Goal: Task Accomplishment & Management: Complete application form

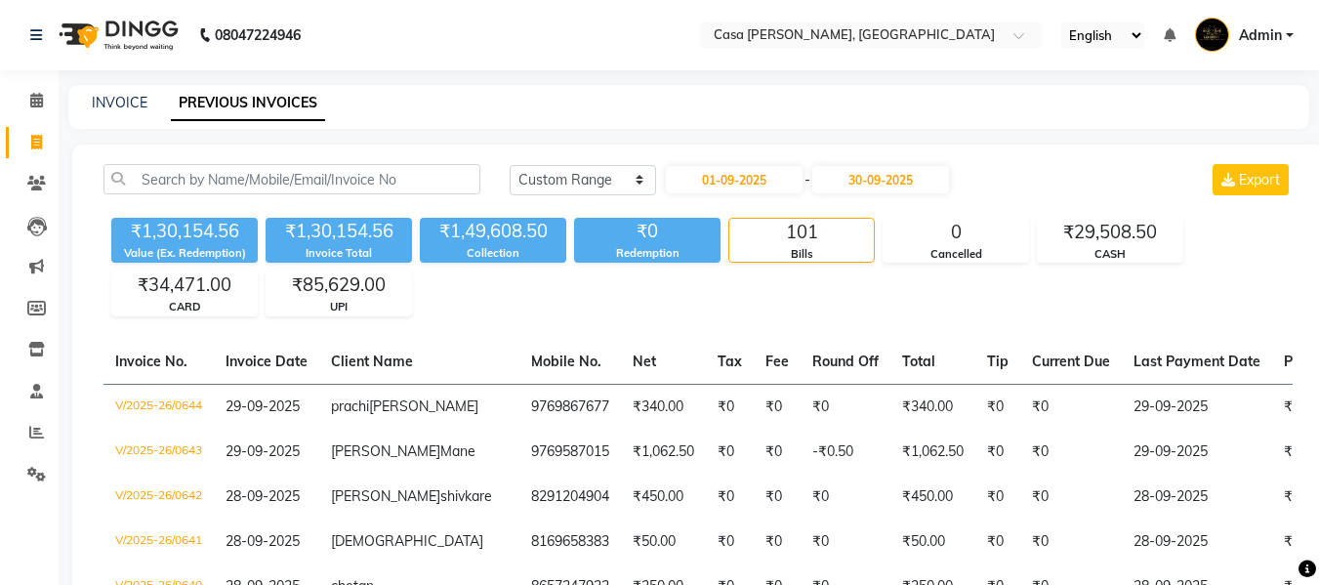
select select "range"
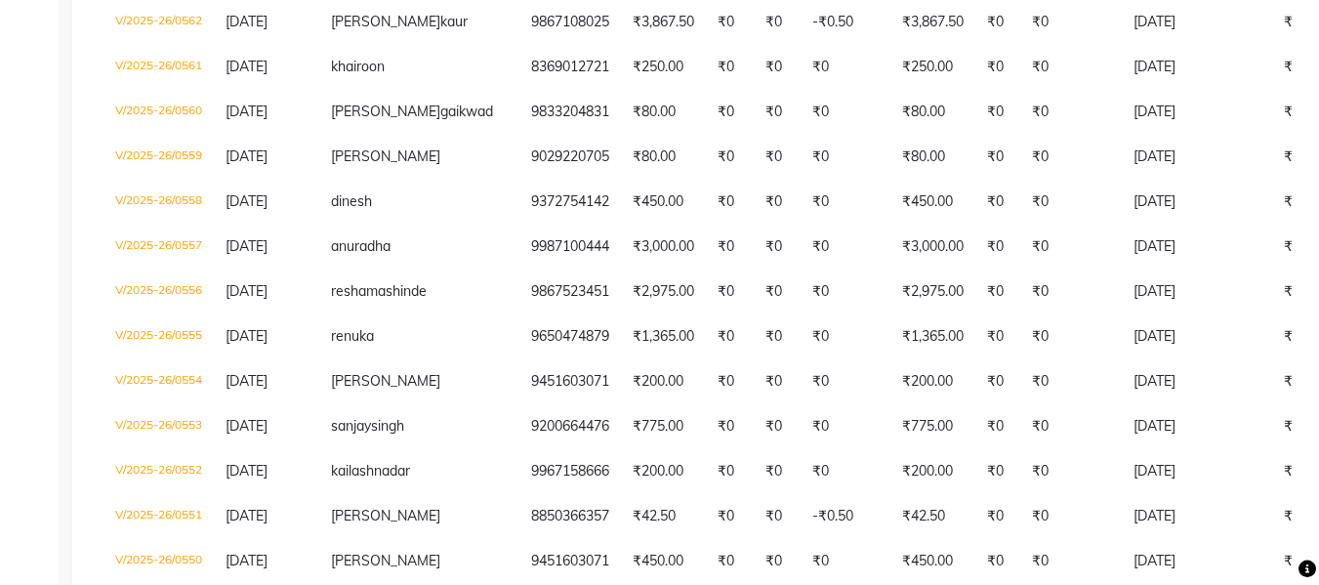
scroll to position [3750, 0]
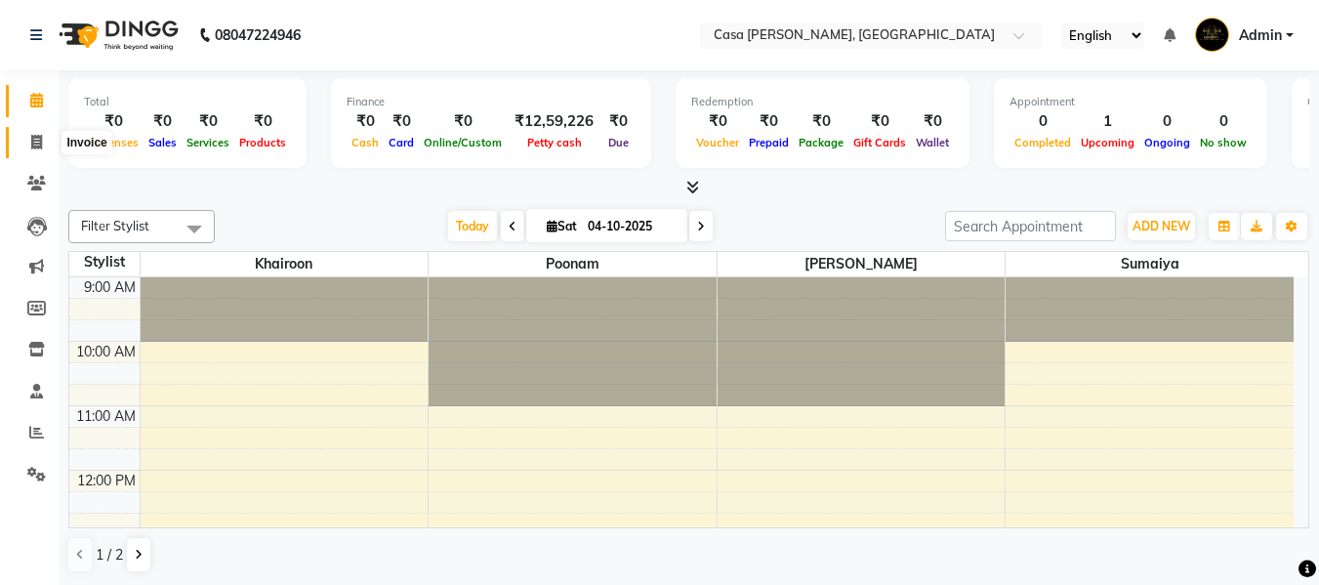
click at [41, 138] on icon at bounding box center [36, 142] width 11 height 15
select select "service"
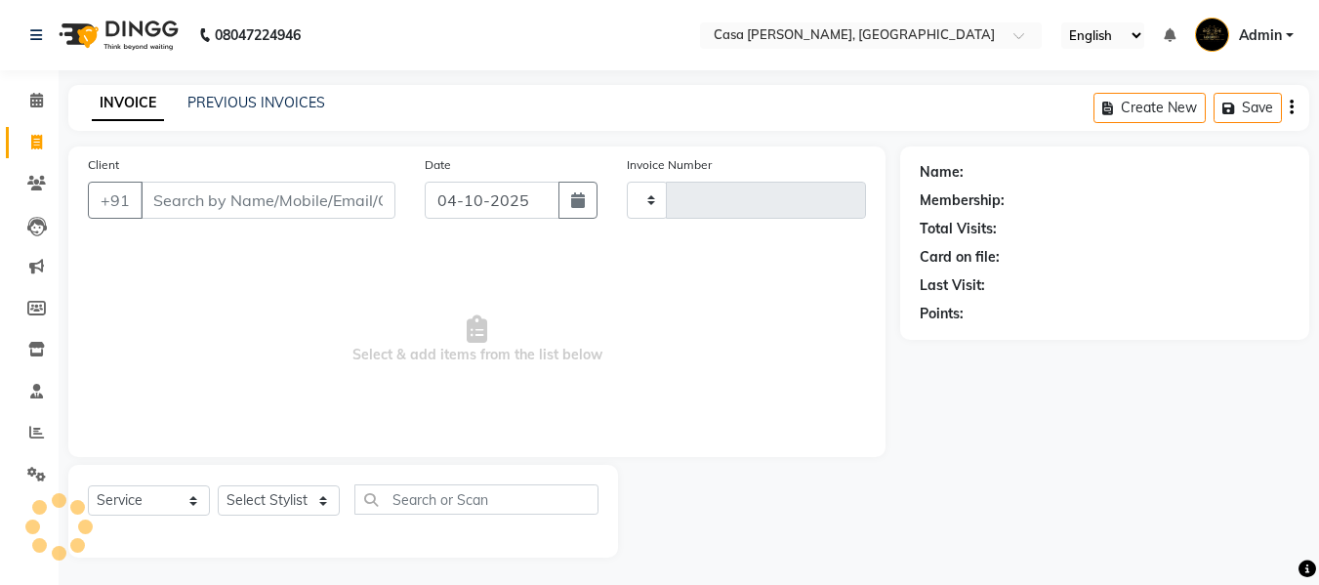
type input "0653"
select select "700"
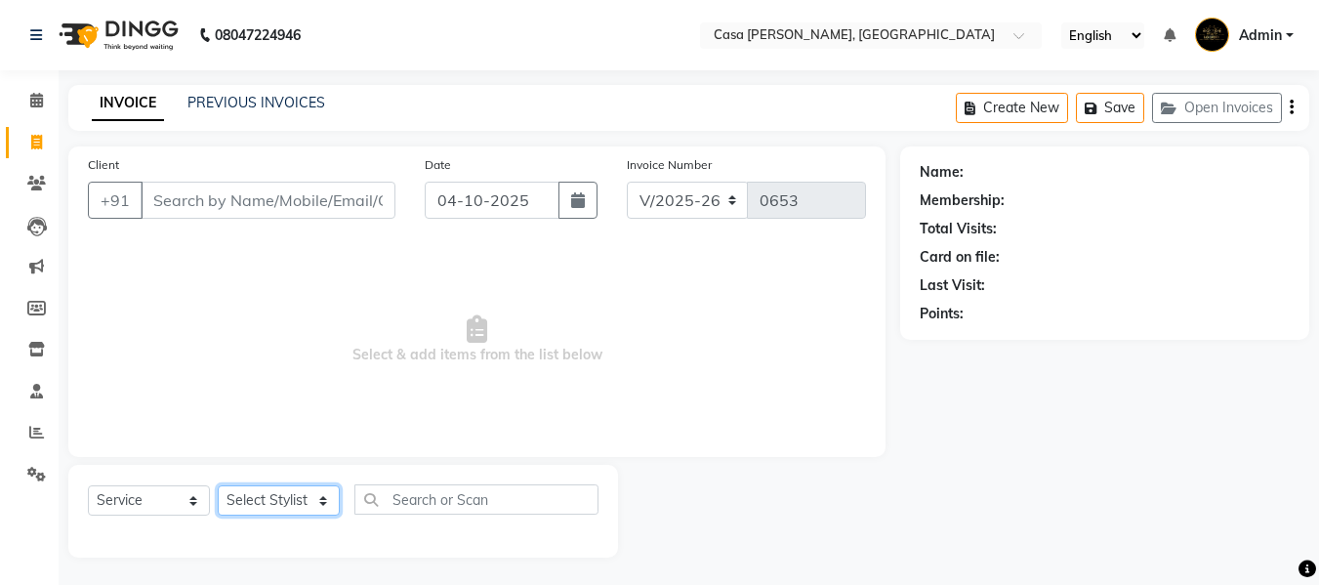
click at [295, 503] on select "Select Stylist Akash Khairoon Poonam Rekha [PERSON_NAME] [PERSON_NAME]" at bounding box center [279, 500] width 122 height 30
select select "10555"
click at [218, 485] on select "Select Stylist Akash Khairoon Poonam Rekha [PERSON_NAME] [PERSON_NAME]" at bounding box center [279, 500] width 122 height 30
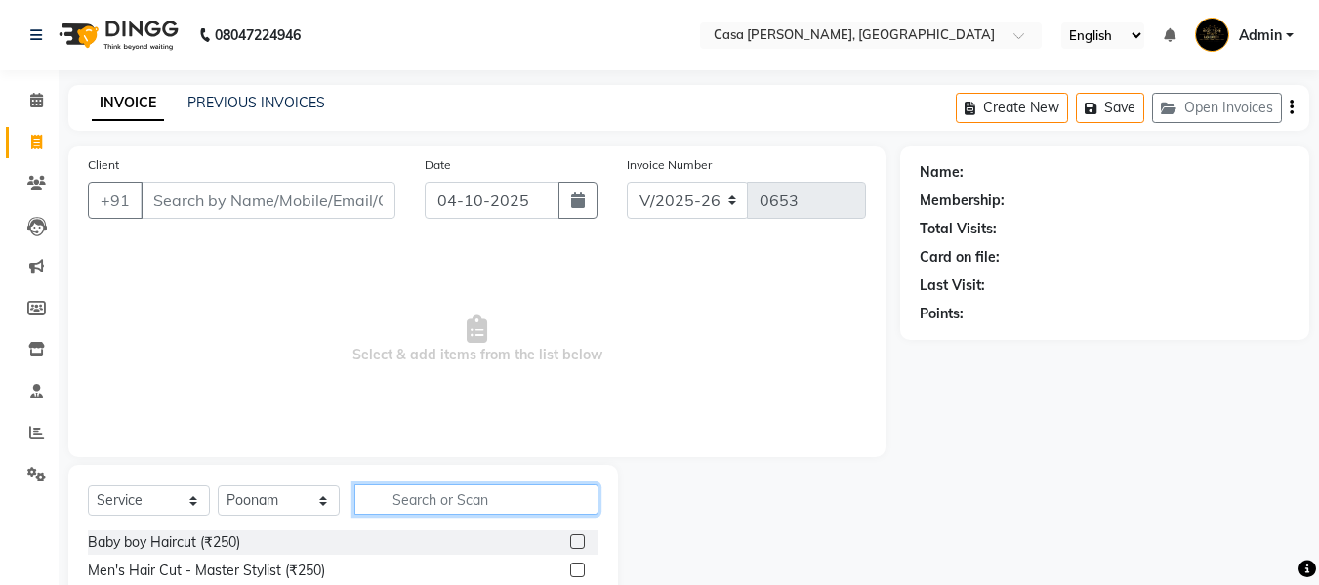
click at [461, 499] on input "text" at bounding box center [476, 499] width 244 height 30
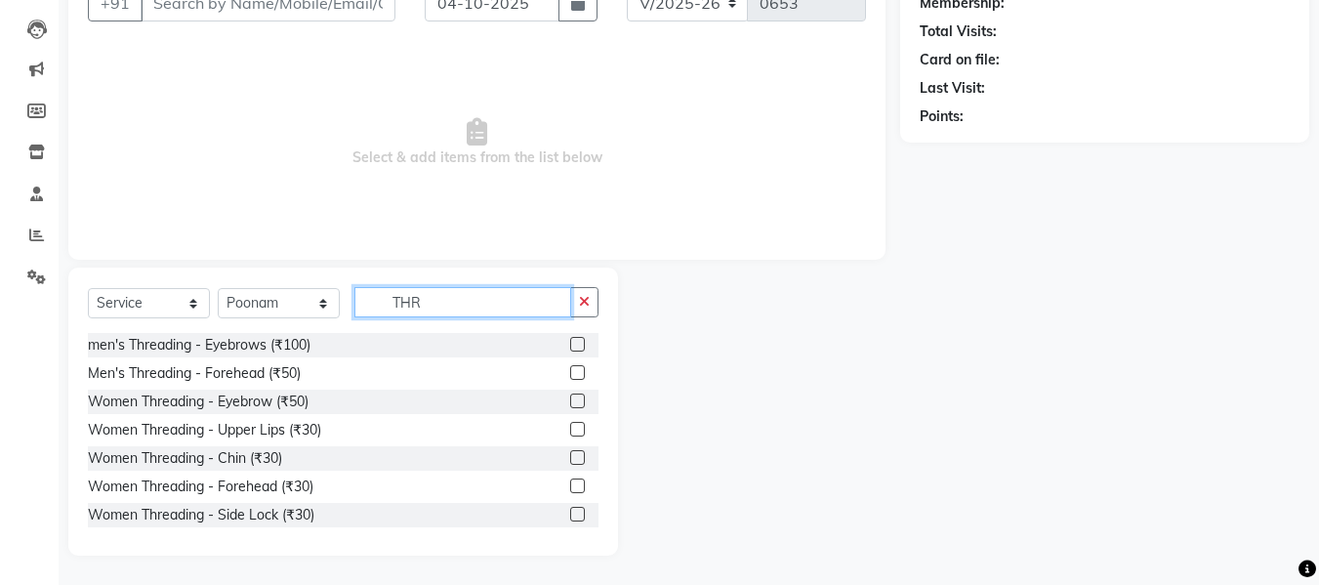
type input "THR"
click at [570, 402] on label at bounding box center [577, 400] width 15 height 15
click at [570, 402] on input "checkbox" at bounding box center [576, 401] width 13 height 13
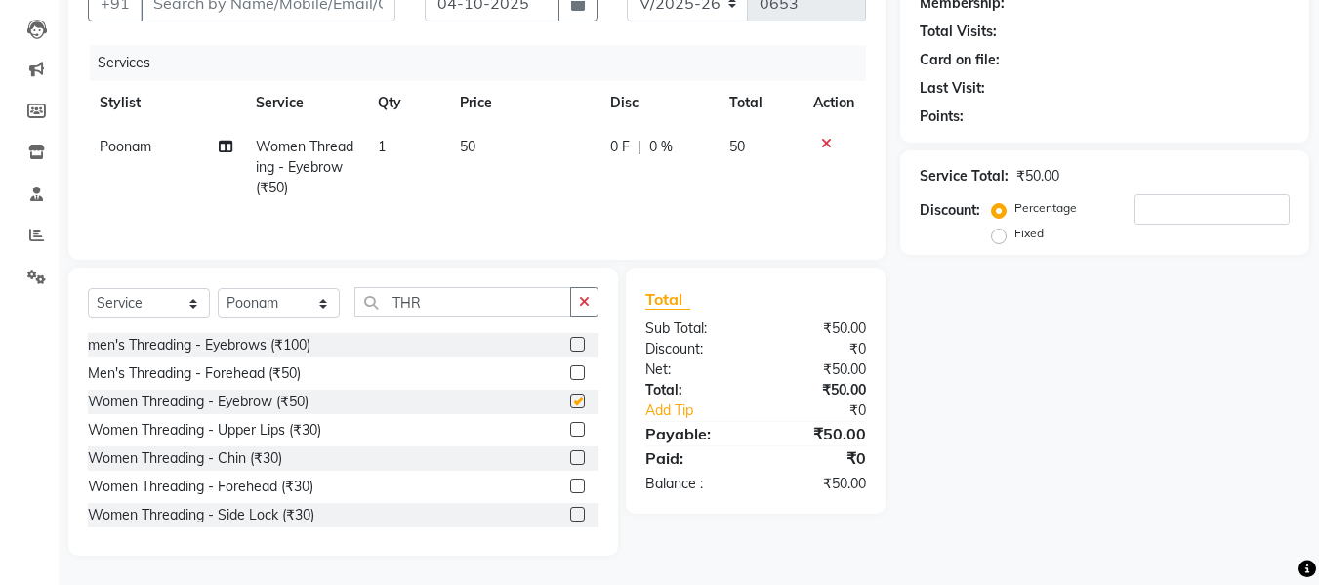
checkbox input "false"
click at [570, 427] on label at bounding box center [577, 429] width 15 height 15
click at [570, 427] on input "checkbox" at bounding box center [576, 430] width 13 height 13
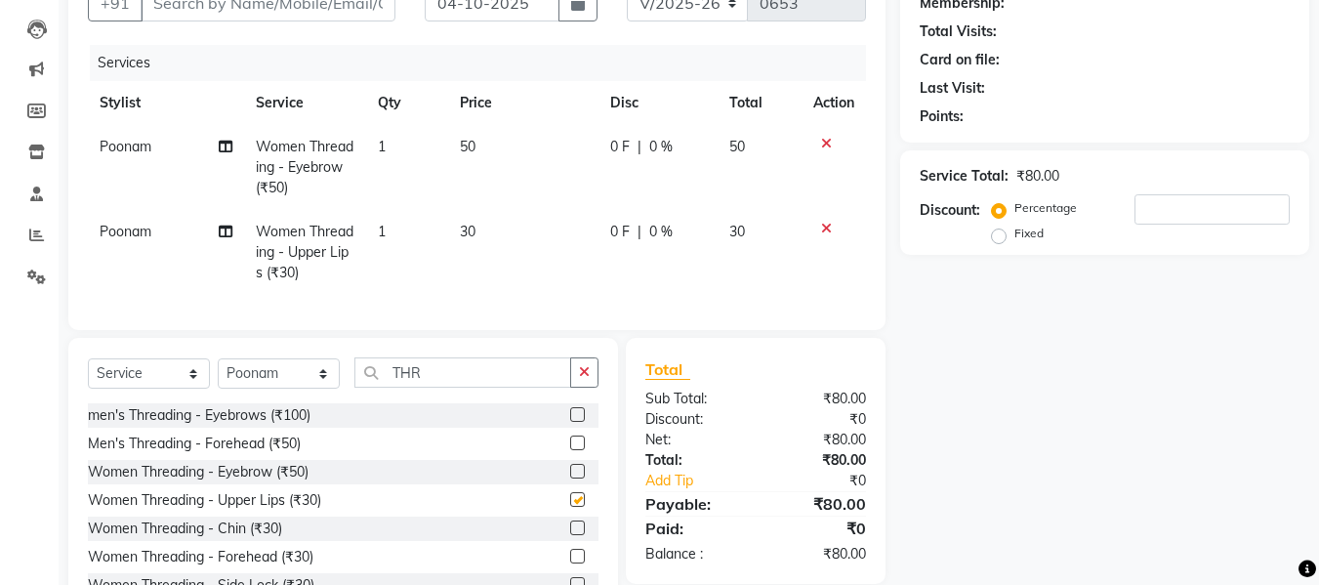
checkbox input "false"
click at [823, 145] on icon at bounding box center [826, 144] width 11 height 14
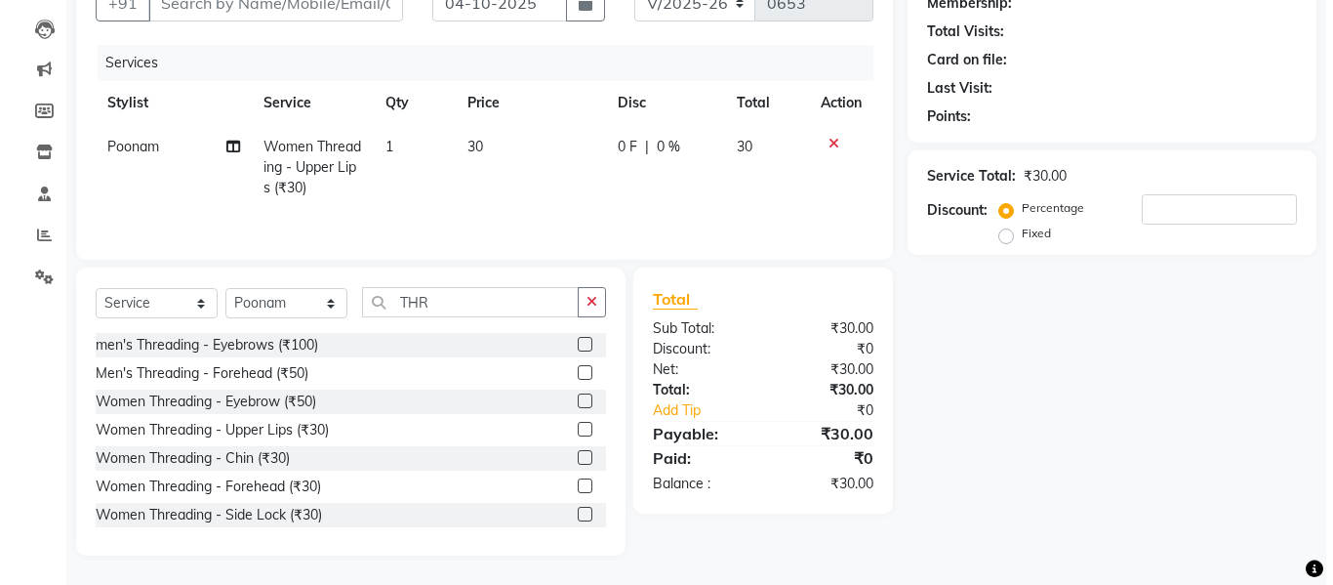
scroll to position [0, 0]
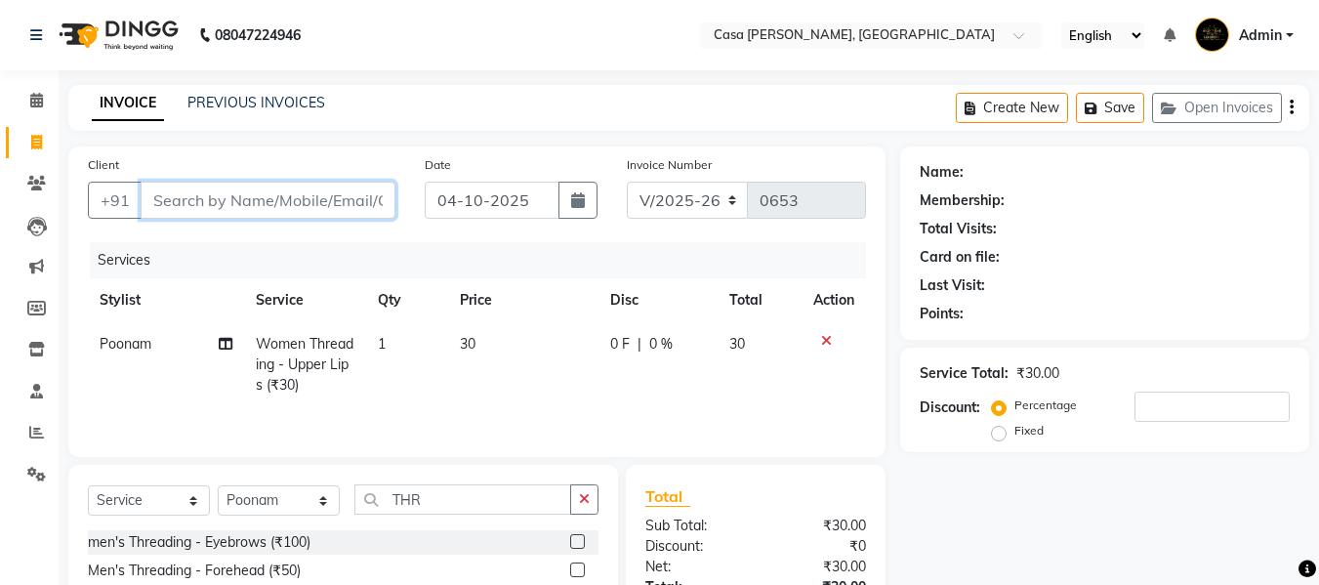
click at [251, 192] on input "Client" at bounding box center [268, 200] width 255 height 37
click at [222, 200] on input "Client" at bounding box center [268, 200] width 255 height 37
type input "7"
type input "0"
type input "7499962574"
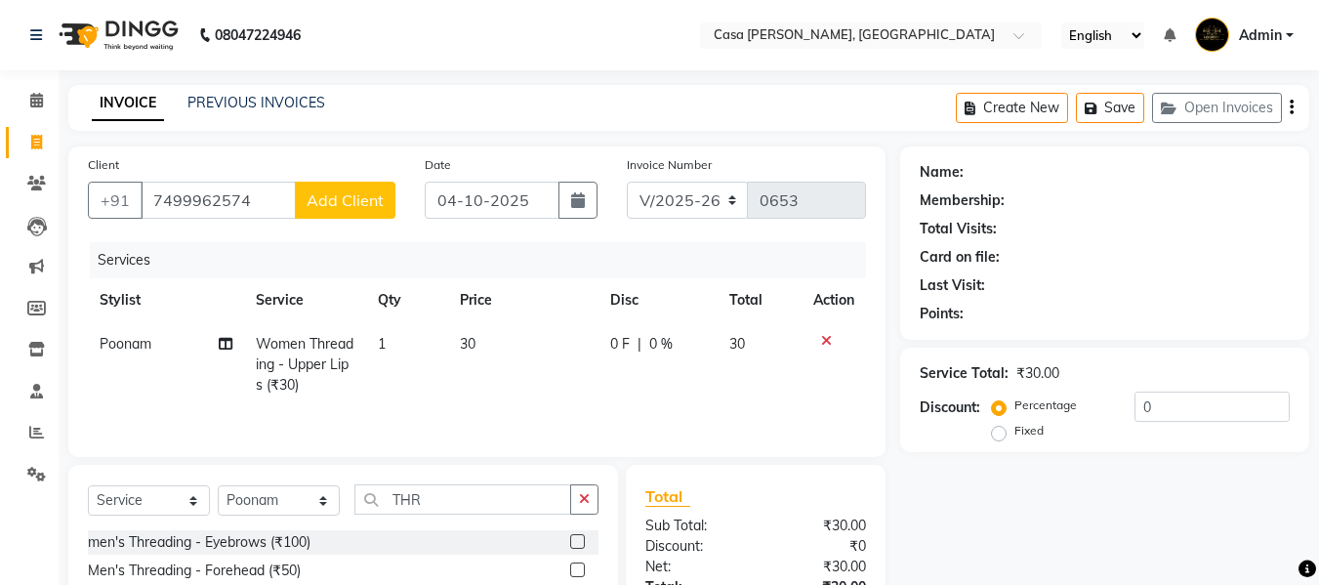
click at [343, 204] on span "Add Client" at bounding box center [345, 200] width 77 height 20
select select "22"
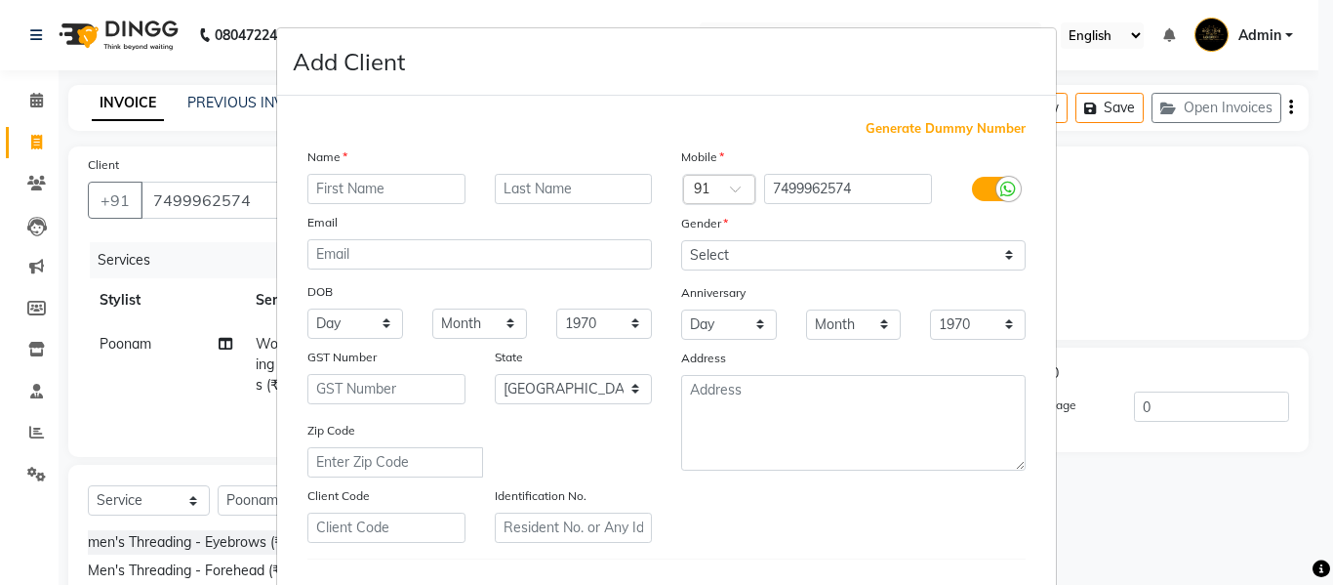
click at [343, 204] on div "Name Email DOB Day 01 02 03 04 05 06 07 08 09 10 11 12 13 14 15 16 17 18 19 20 …" at bounding box center [480, 344] width 374 height 396
click at [373, 191] on input "text" at bounding box center [386, 189] width 158 height 30
type input "GAYATRI"
click at [892, 263] on select "Select Male Female Other Prefer Not To Say" at bounding box center [853, 255] width 345 height 30
select select "female"
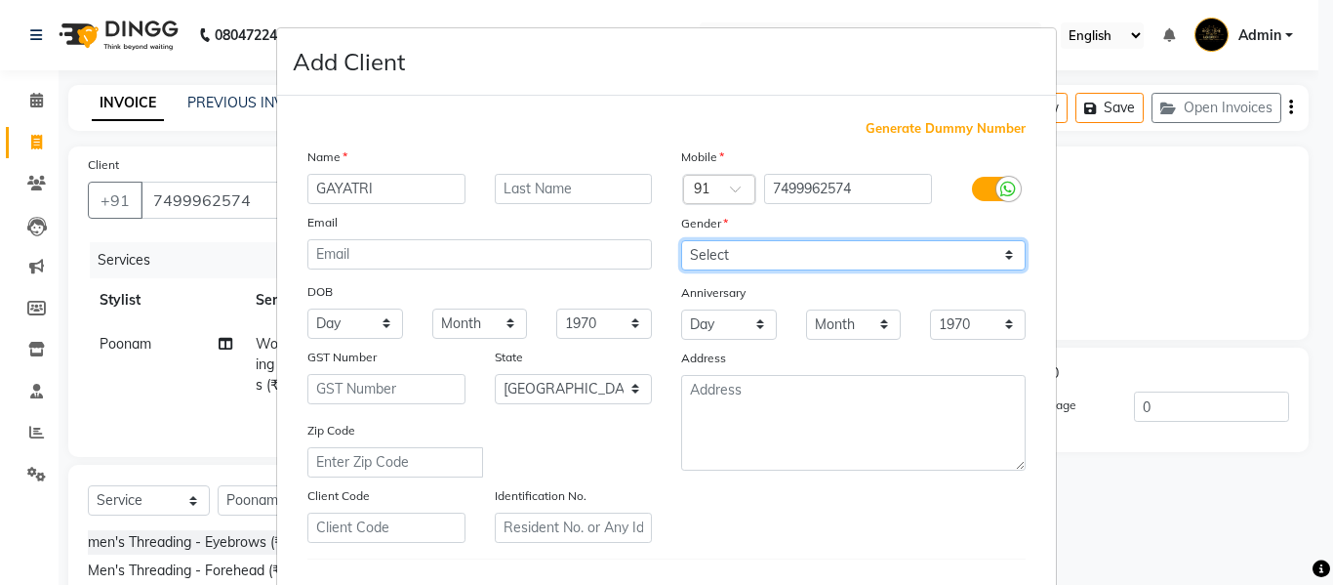
click at [681, 240] on select "Select Male Female Other Prefer Not To Say" at bounding box center [853, 255] width 345 height 30
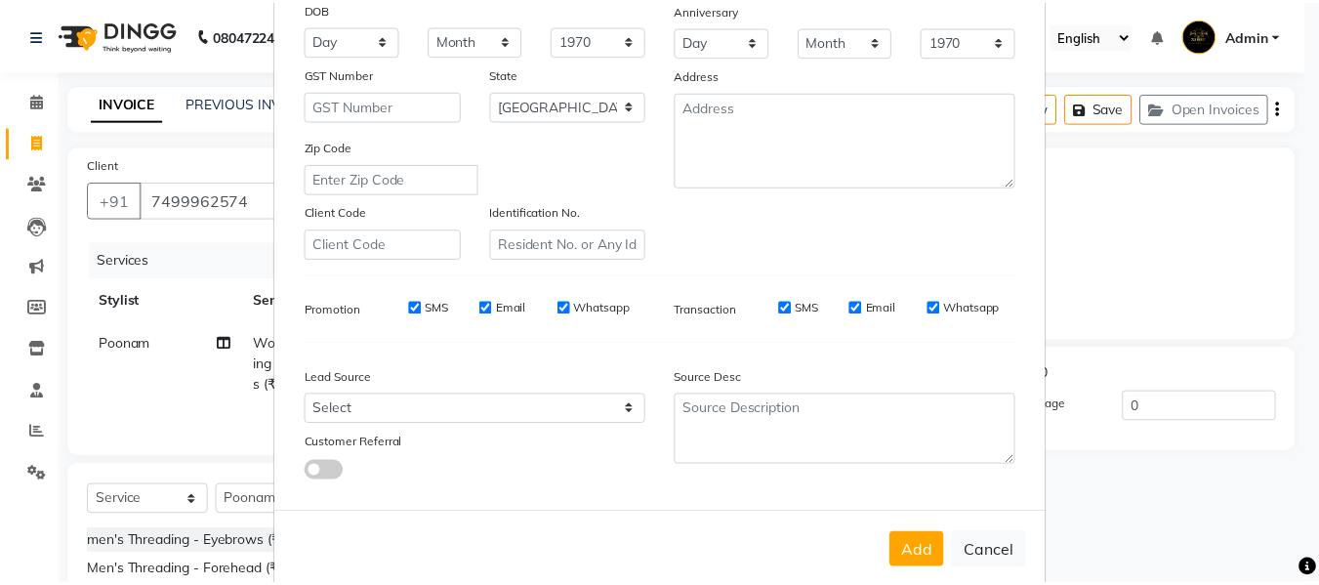
scroll to position [316, 0]
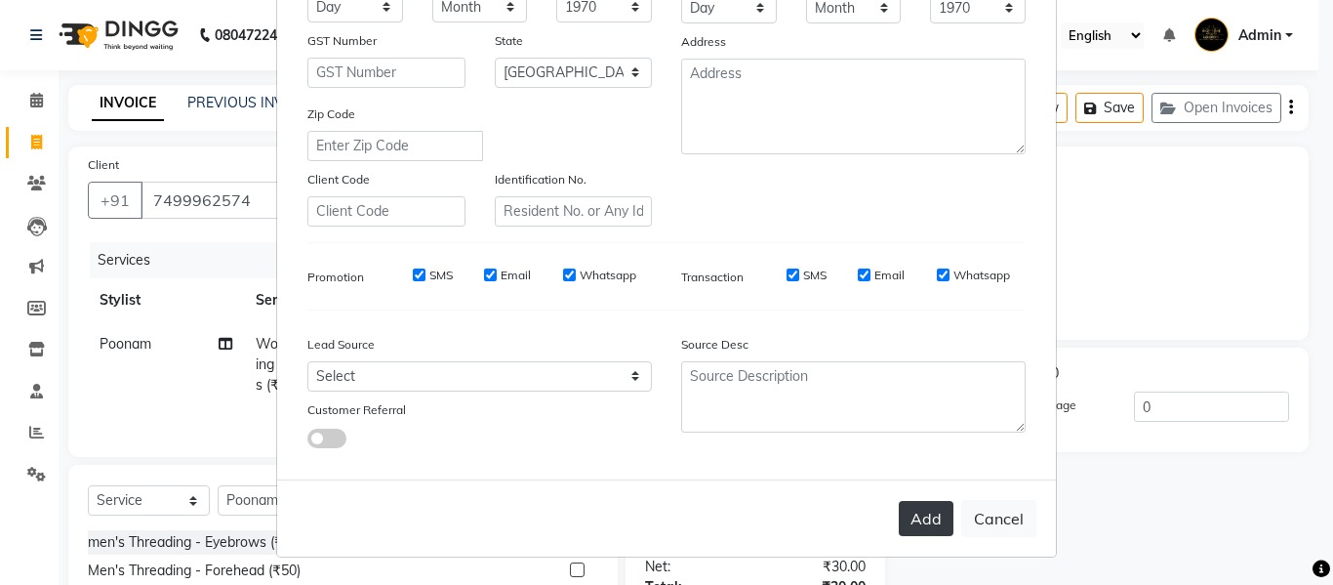
click at [925, 521] on button "Add" at bounding box center [926, 518] width 55 height 35
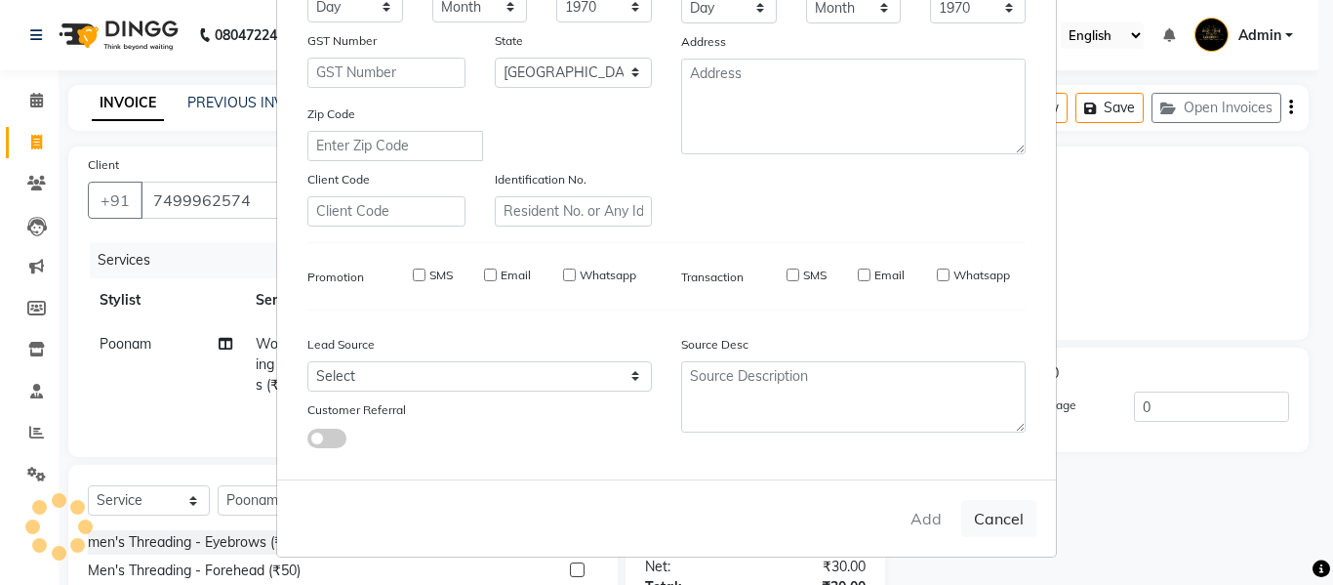
select select
select select "null"
select select
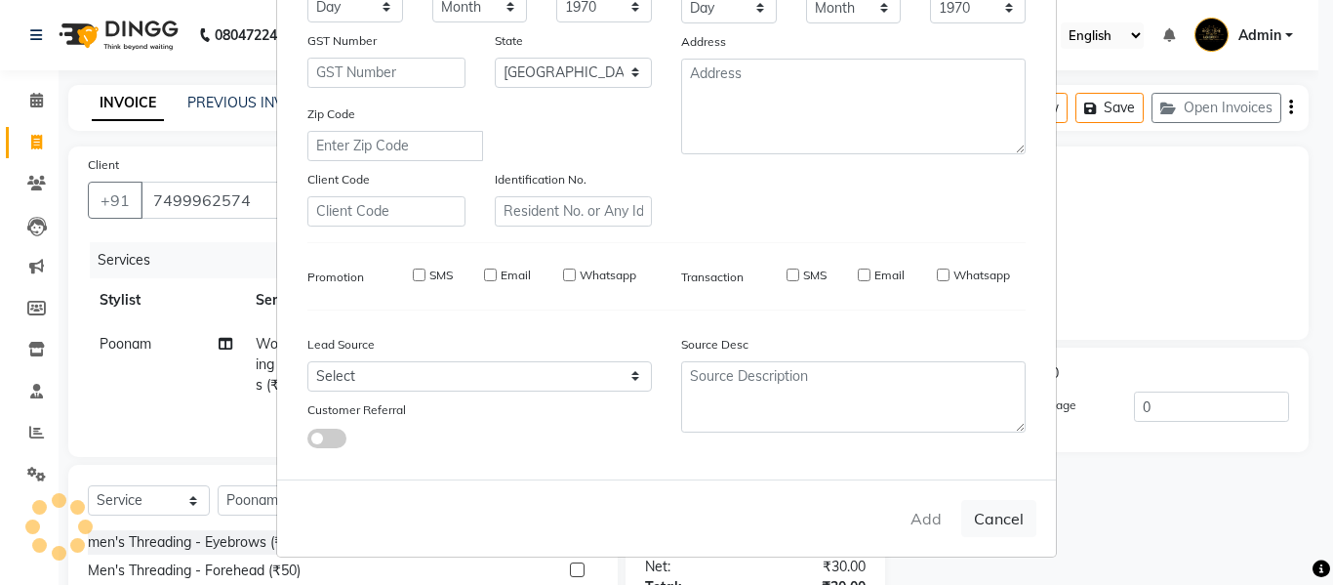
select select
checkbox input "false"
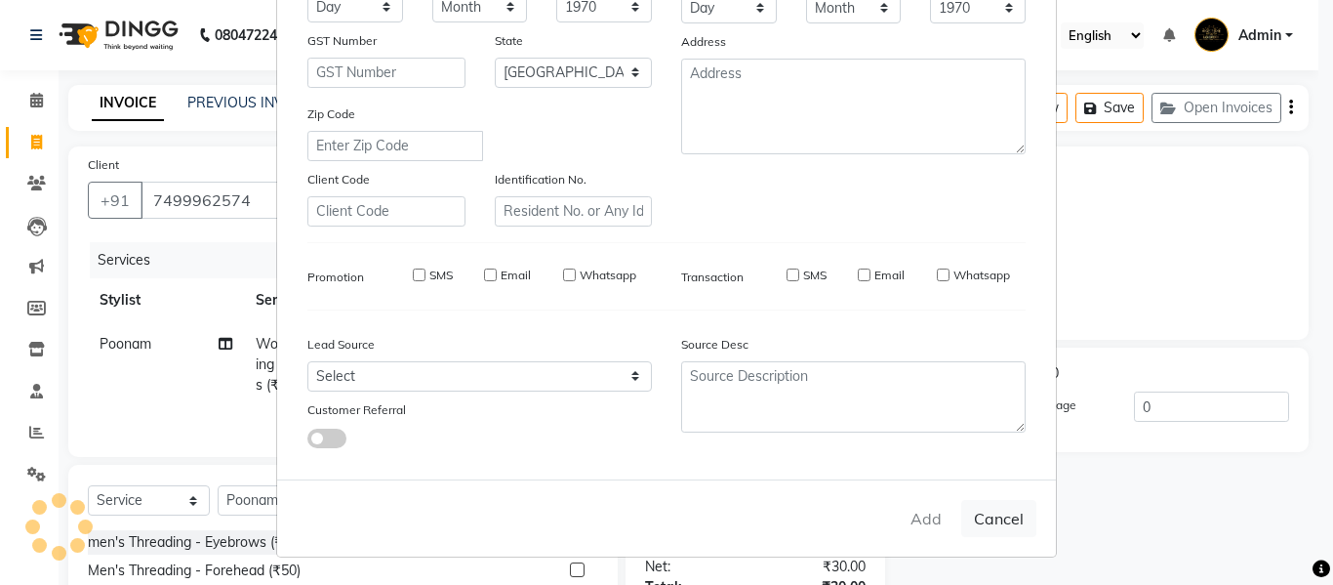
checkbox input "false"
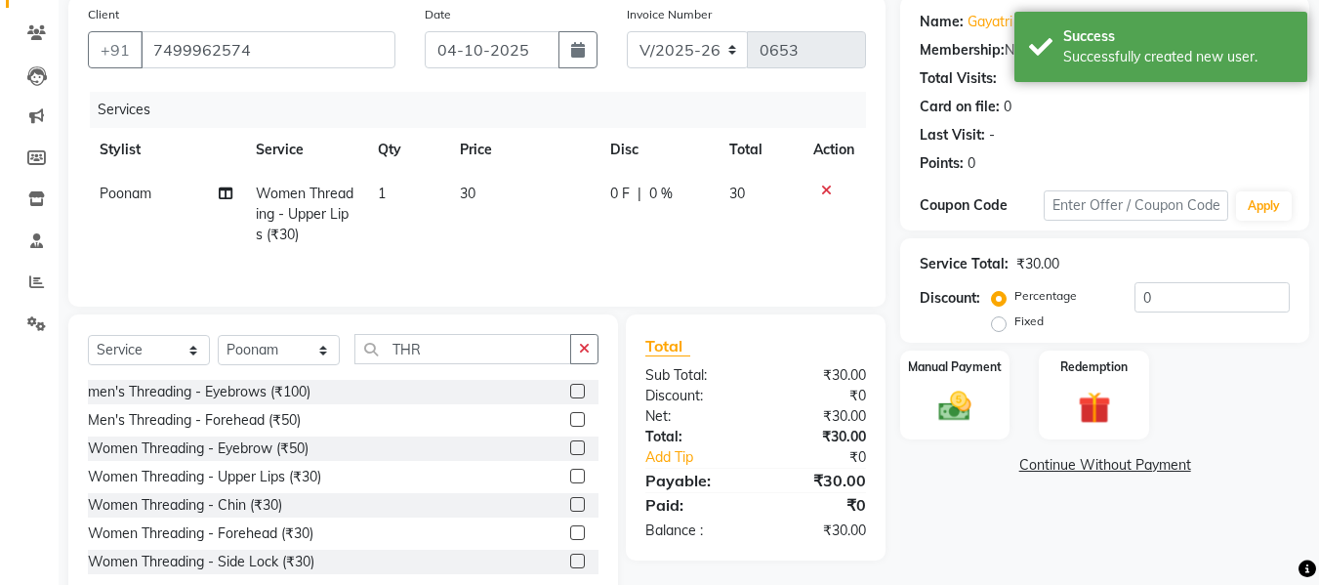
scroll to position [197, 0]
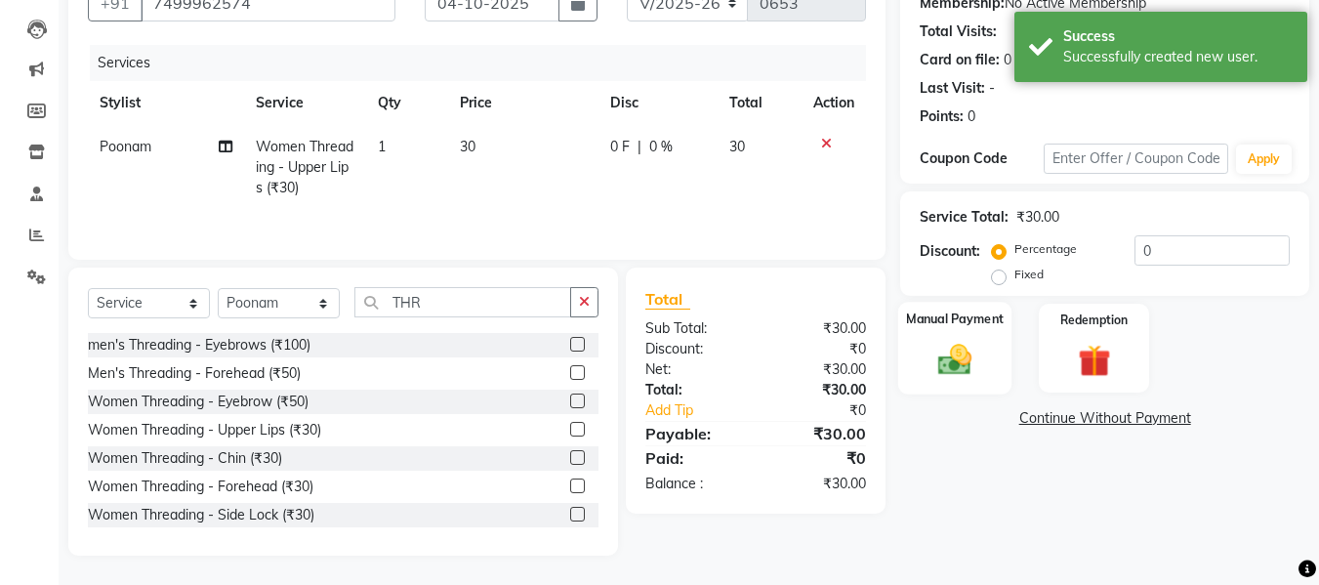
click at [963, 368] on img at bounding box center [954, 359] width 55 height 39
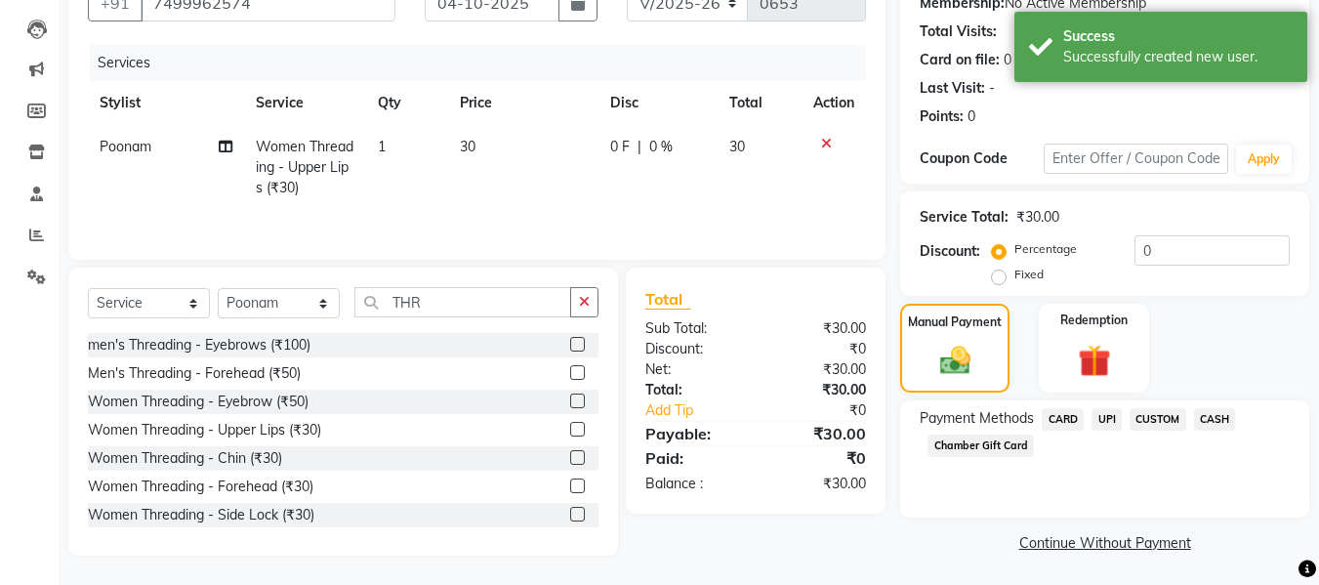
click at [1115, 416] on span "UPI" at bounding box center [1106, 419] width 30 height 22
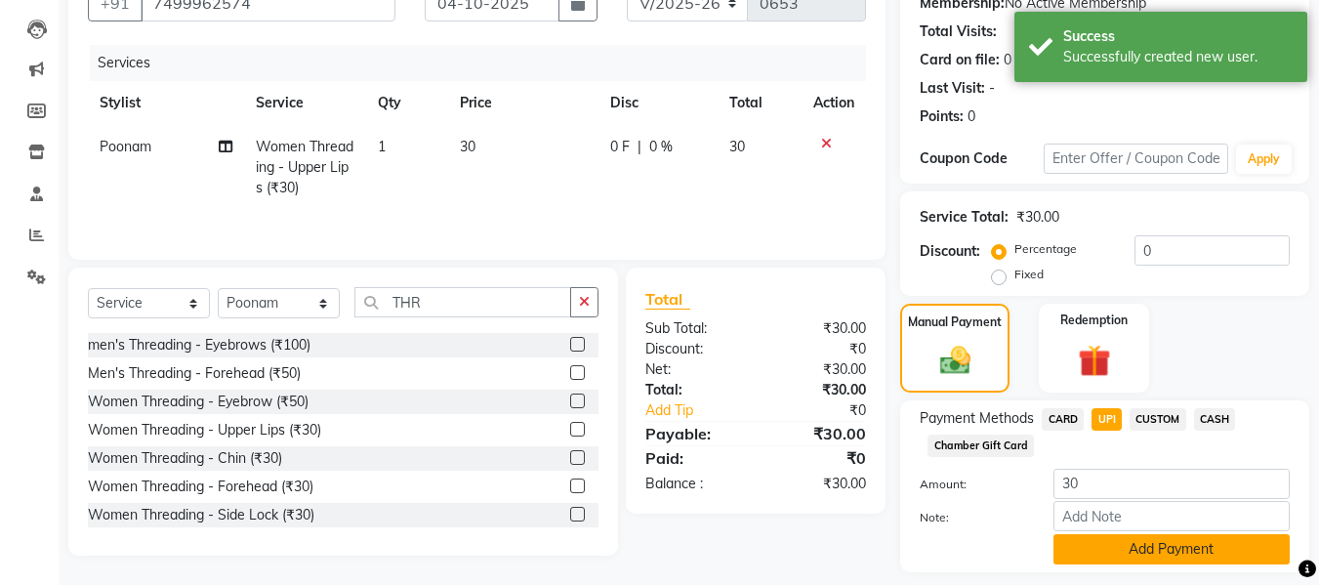
click at [1185, 562] on button "Add Payment" at bounding box center [1171, 549] width 236 height 30
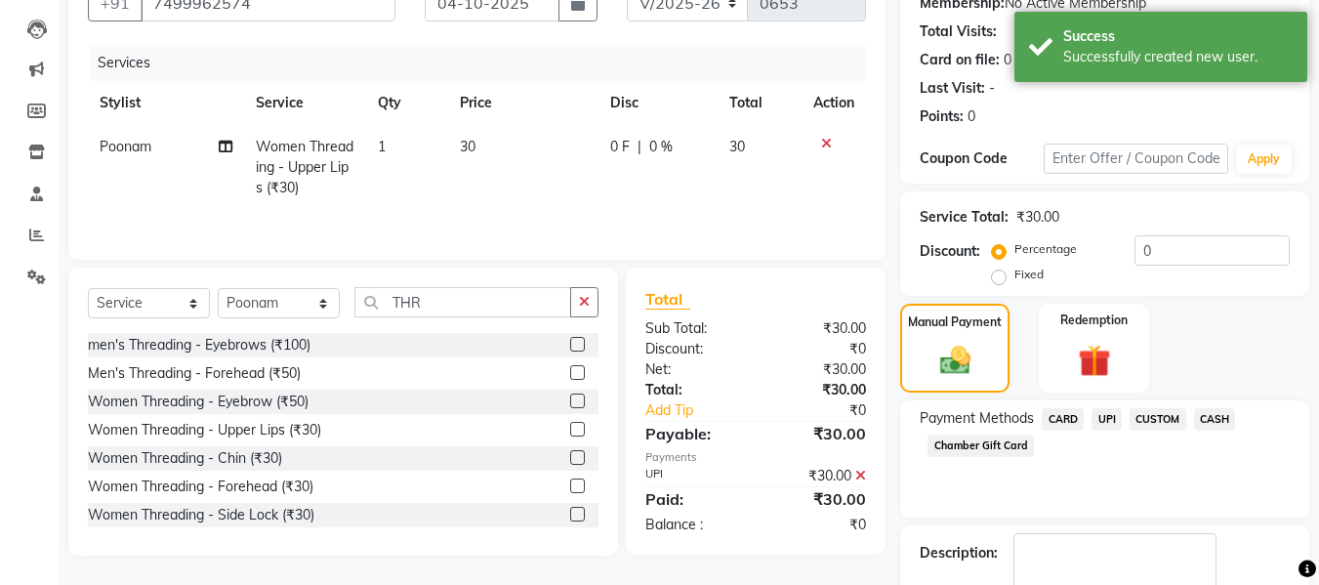
scroll to position [309, 0]
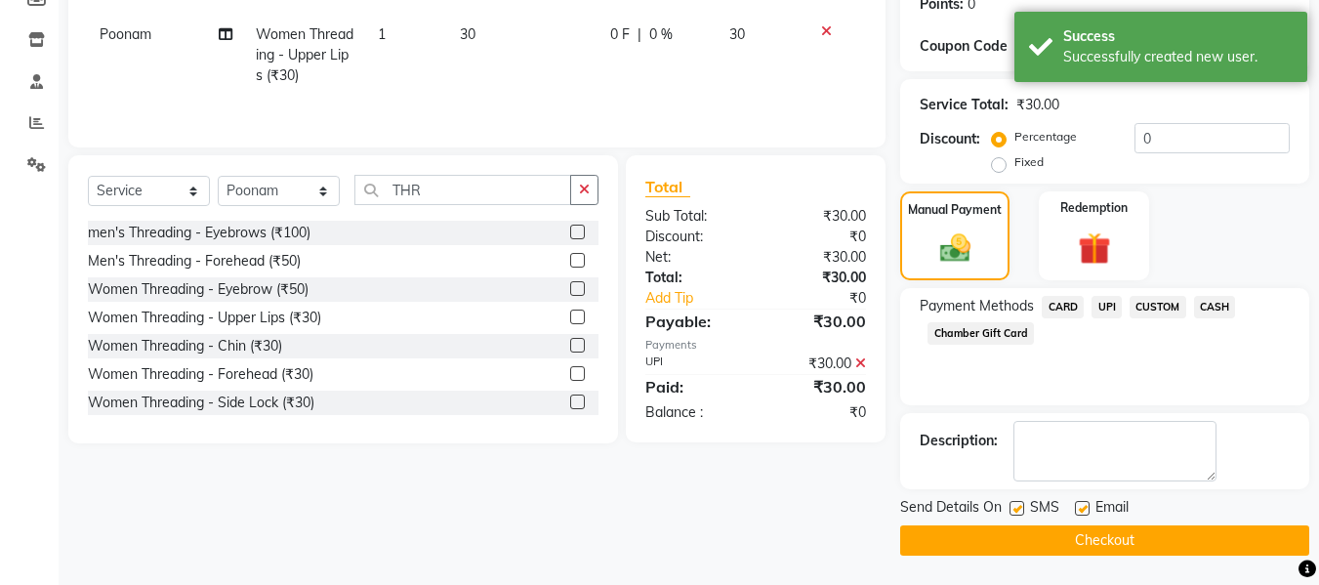
click at [1141, 537] on button "Checkout" at bounding box center [1104, 540] width 409 height 30
